Goal: Task Accomplishment & Management: Manage account settings

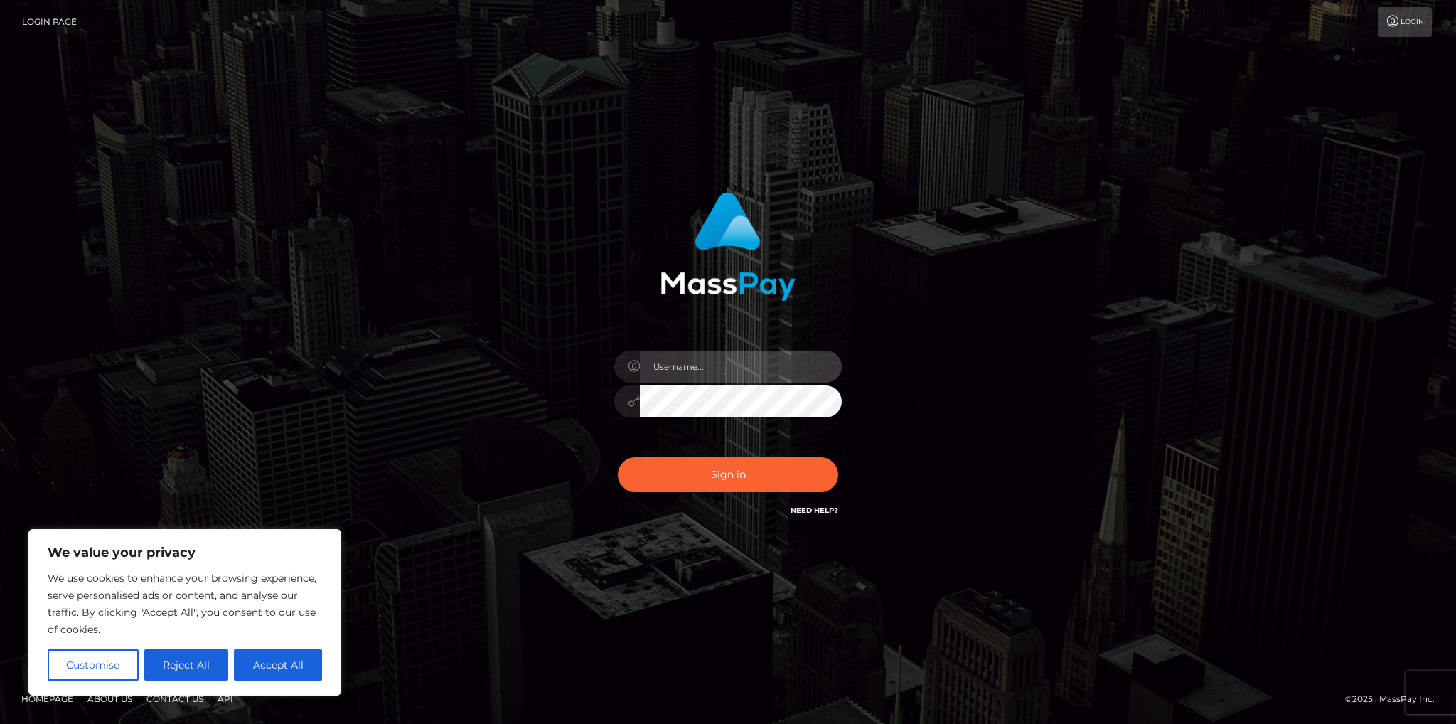
type input "[EMAIL_ADDRESS][DOMAIN_NAME]"
click at [756, 473] on button "Sign in" at bounding box center [728, 474] width 220 height 35
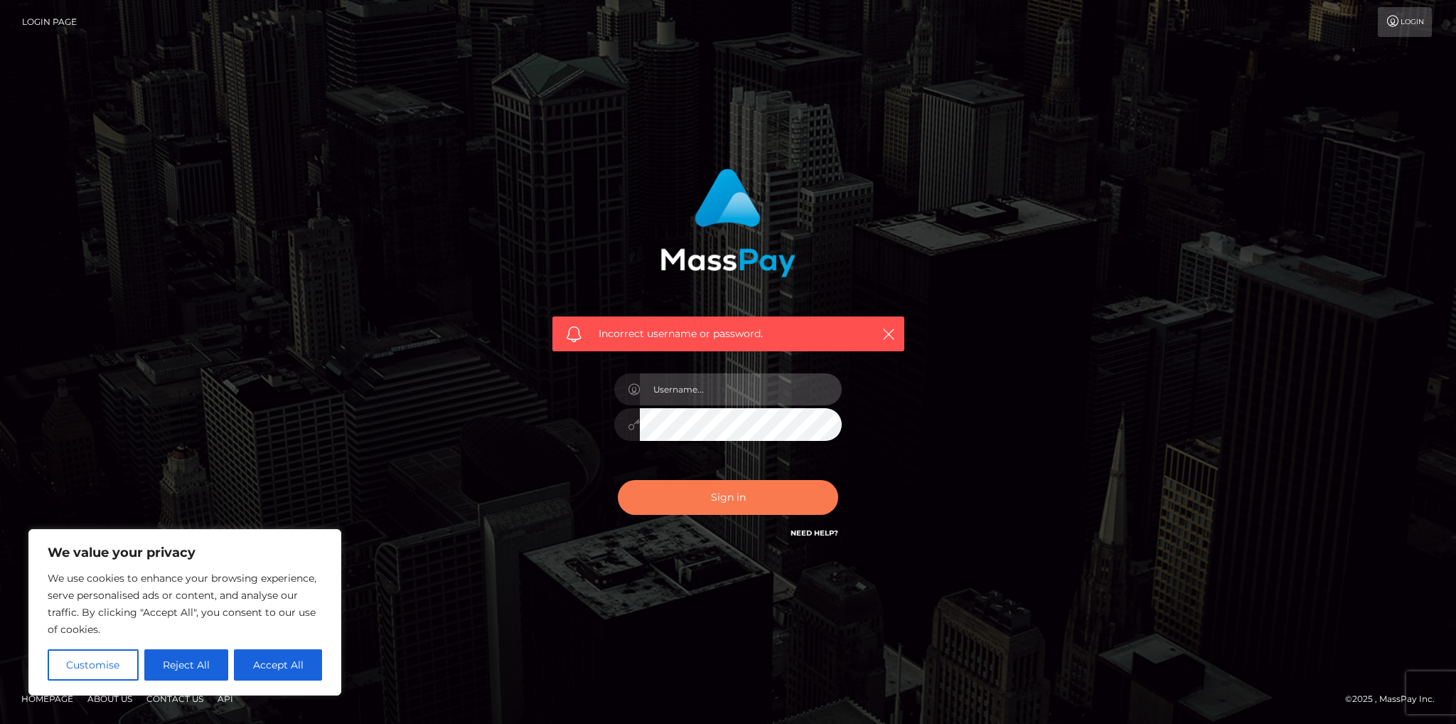
type input "[EMAIL_ADDRESS][DOMAIN_NAME]"
click at [711, 496] on button "Sign in" at bounding box center [728, 497] width 220 height 35
type input "[EMAIL_ADDRESS][DOMAIN_NAME]"
click at [782, 376] on input "[EMAIL_ADDRESS][DOMAIN_NAME]" at bounding box center [741, 389] width 202 height 32
click at [745, 491] on button "Sign in" at bounding box center [728, 497] width 220 height 35
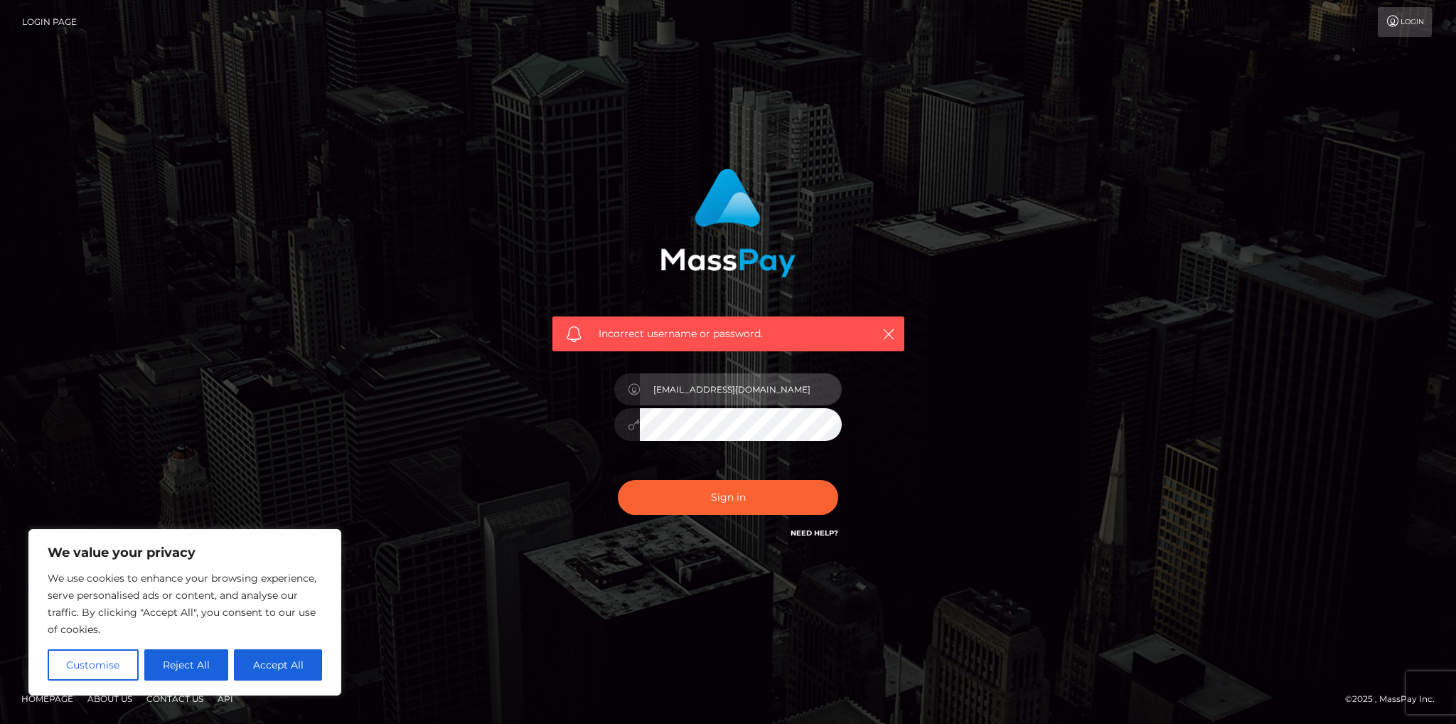
click at [783, 385] on input "[EMAIL_ADDRESS][DOMAIN_NAME]" at bounding box center [741, 389] width 202 height 32
drag, startPoint x: 783, startPoint y: 385, endPoint x: 714, endPoint y: 387, distance: 69.7
click at [714, 387] on input "[EMAIL_ADDRESS][DOMAIN_NAME]" at bounding box center [741, 389] width 202 height 32
type input "kudamoyasai"
click at [700, 502] on button "Sign in" at bounding box center [728, 497] width 220 height 35
